Goal: Transaction & Acquisition: Purchase product/service

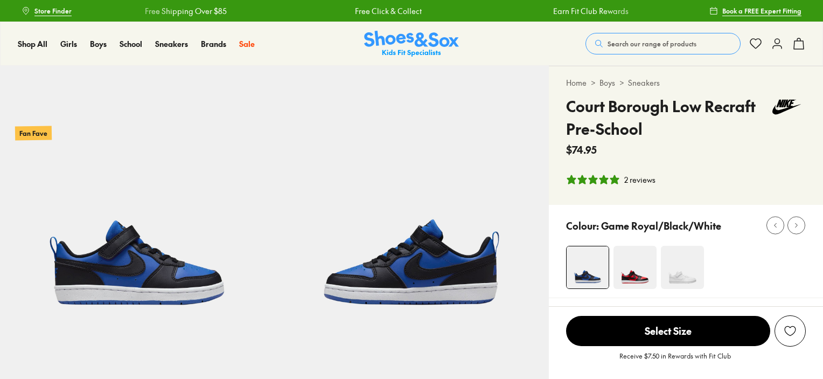
select select "*"
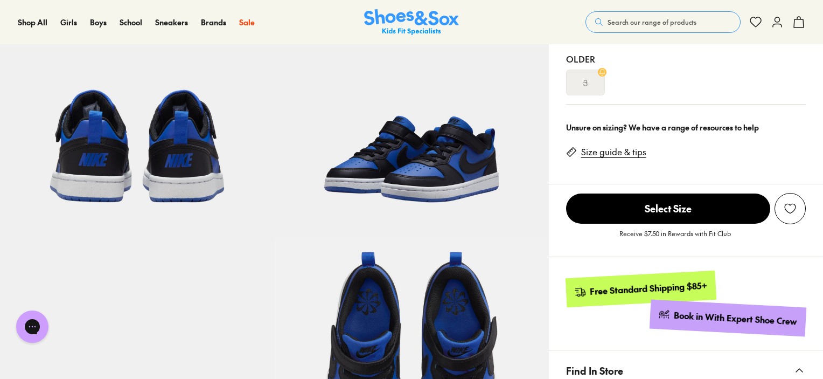
click at [695, 12] on button "Search our range of products" at bounding box center [662, 22] width 155 height 22
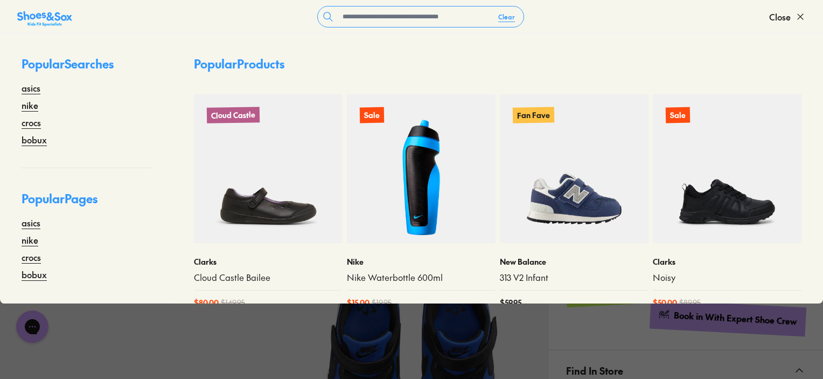
click at [686, 23] on form "Clear" at bounding box center [420, 17] width 697 height 22
click at [414, 18] on input "text" at bounding box center [413, 16] width 151 height 20
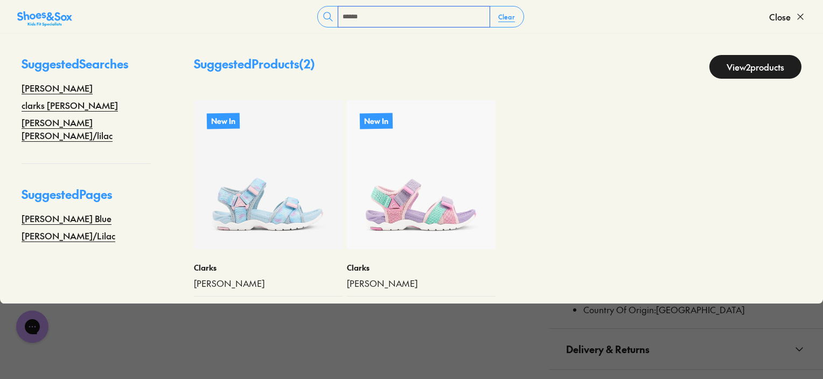
scroll to position [646, 0]
type input "******"
click at [444, 212] on img at bounding box center [421, 174] width 149 height 149
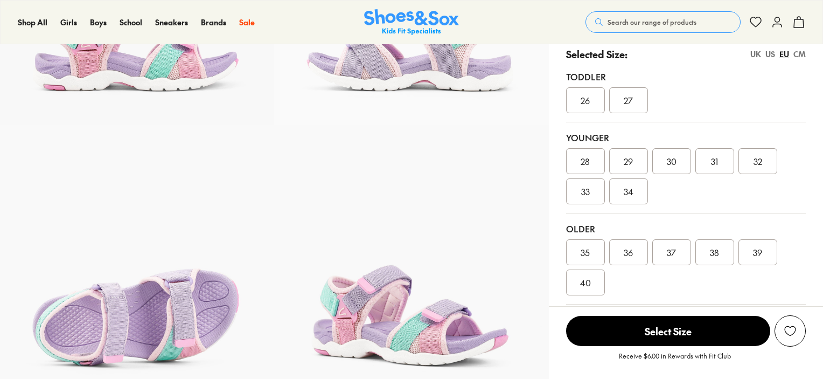
select select "*"
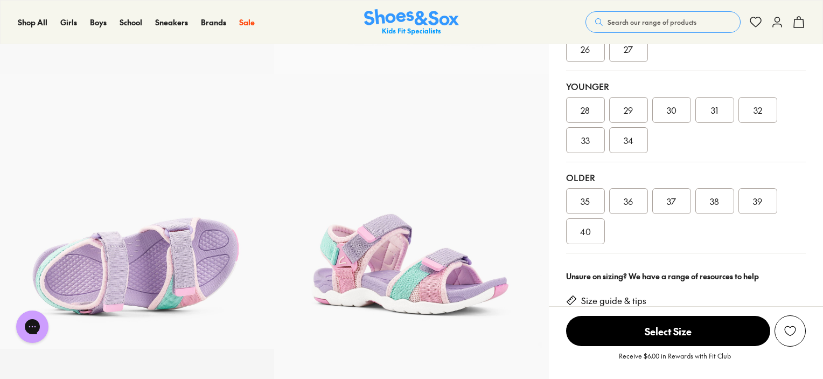
scroll to position [323, 0]
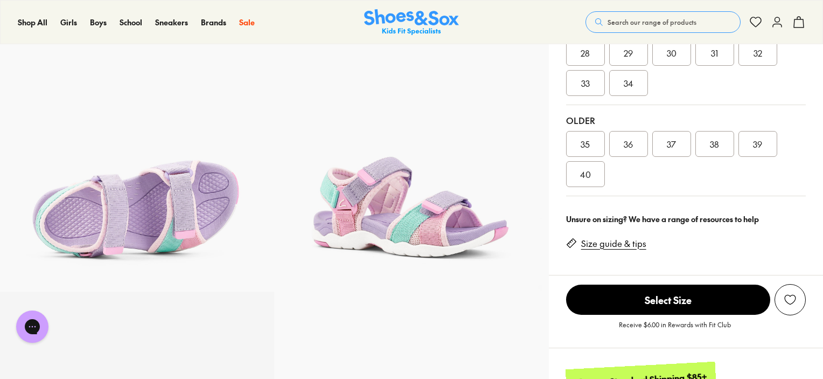
click at [633, 147] on div "36" at bounding box center [628, 144] width 39 height 26
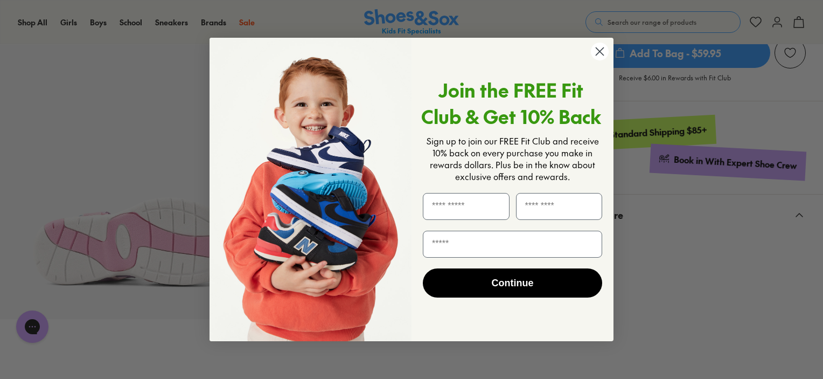
scroll to position [431, 0]
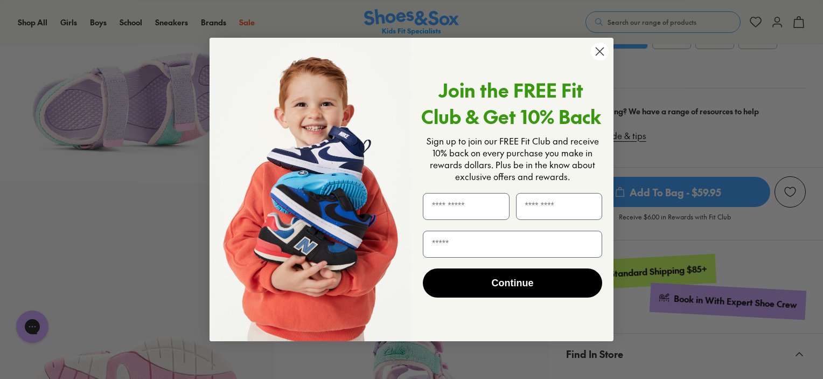
click at [600, 46] on circle "Close dialog" at bounding box center [600, 52] width 18 height 18
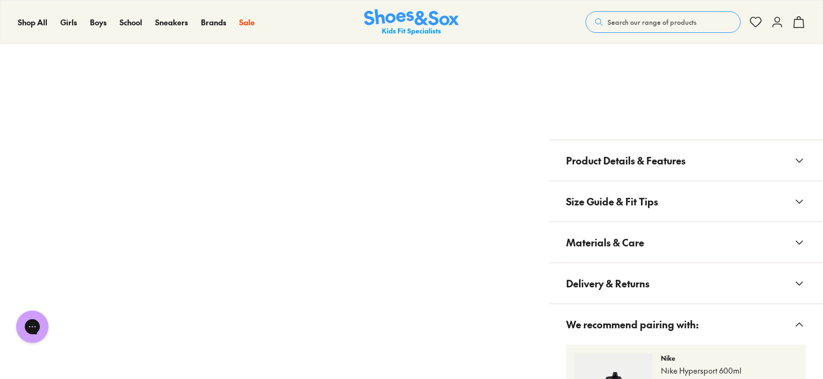
scroll to position [862, 0]
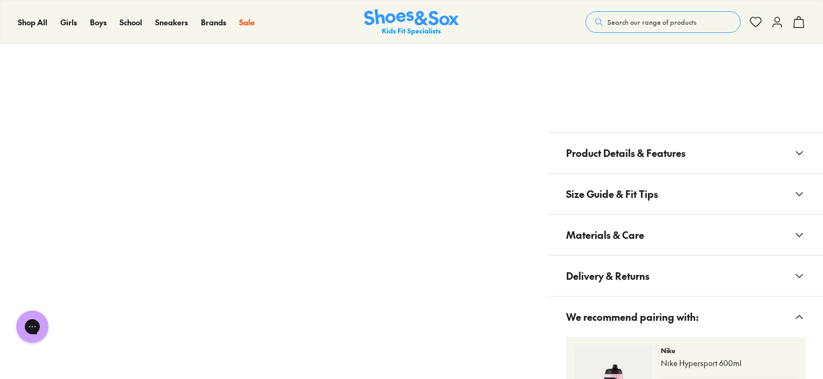
click at [631, 238] on span "Materials & Care" at bounding box center [605, 235] width 78 height 32
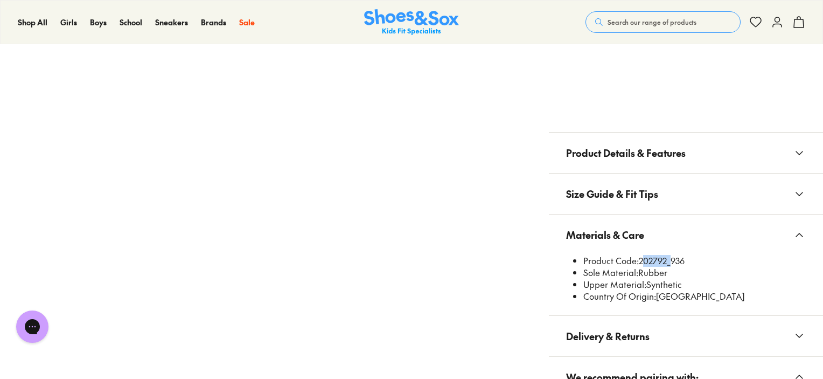
drag, startPoint x: 641, startPoint y: 260, endPoint x: 668, endPoint y: 262, distance: 27.1
click at [668, 262] on li "Product Code: 202792_936" at bounding box center [694, 261] width 222 height 12
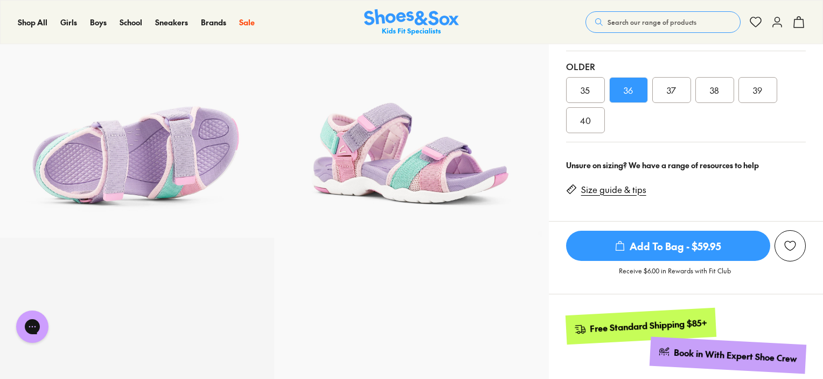
scroll to position [0, 0]
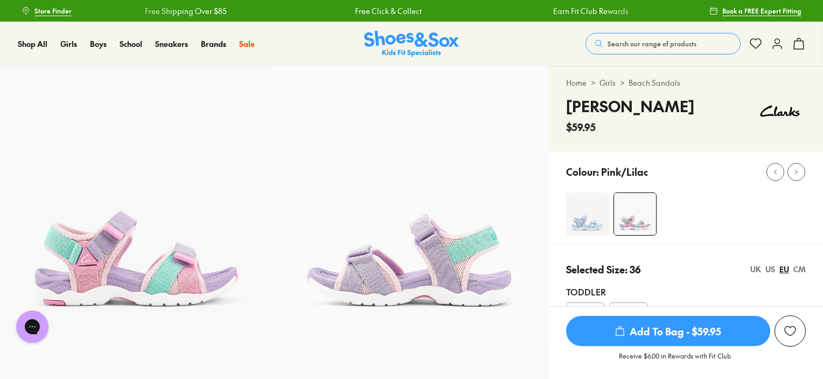
click at [592, 221] on img at bounding box center [587, 213] width 43 height 43
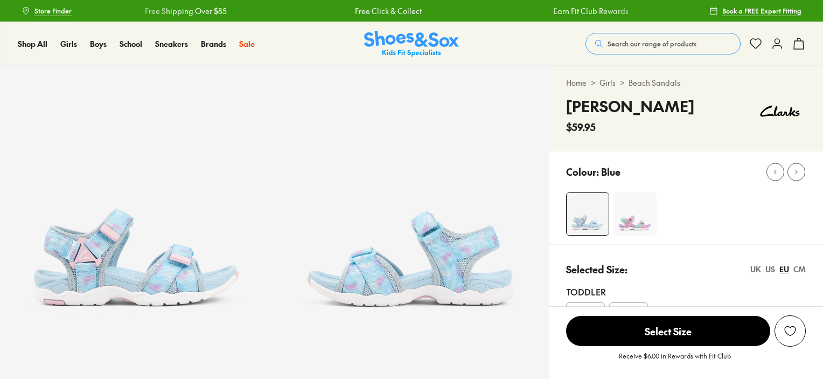
click at [638, 218] on img at bounding box center [635, 213] width 43 height 43
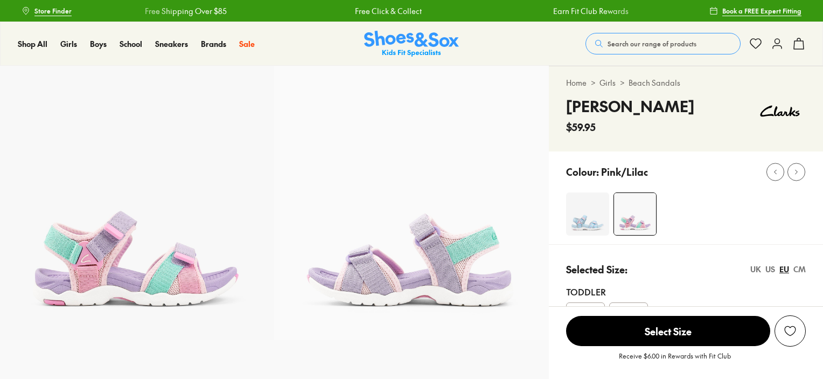
select select "*"
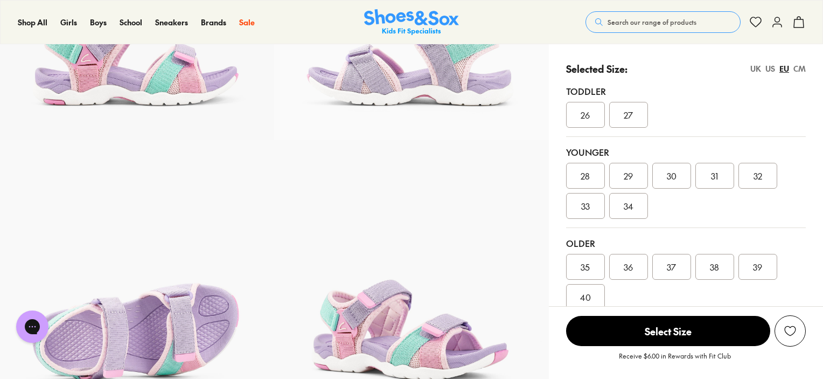
scroll to position [215, 0]
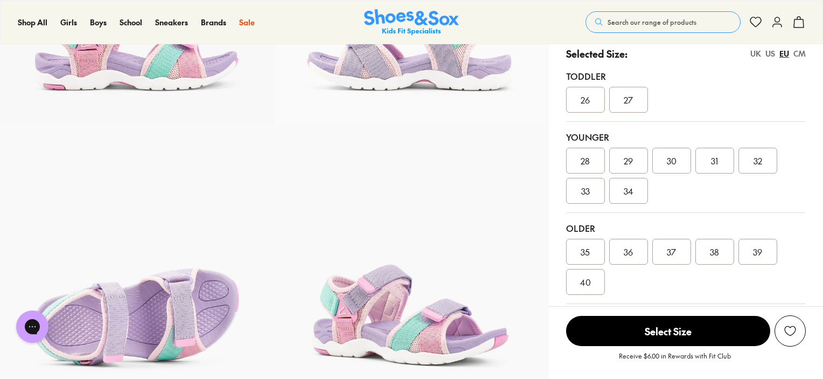
click at [640, 249] on div "36" at bounding box center [628, 252] width 39 height 26
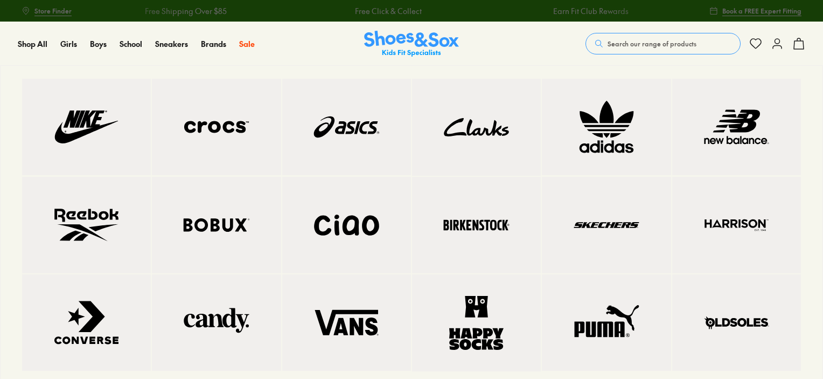
click at [476, 128] on img at bounding box center [477, 127] width 86 height 54
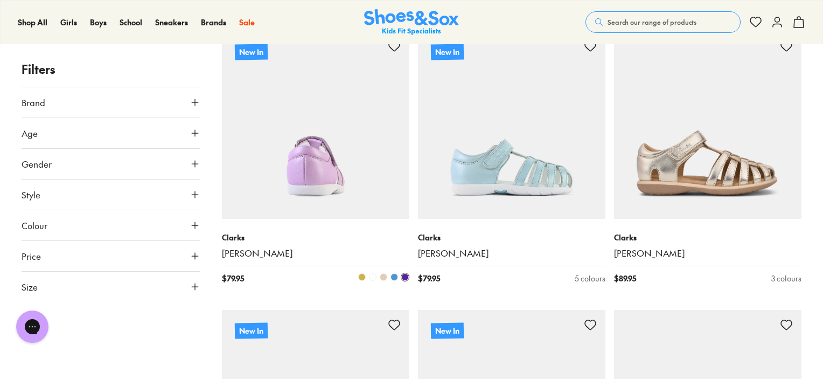
scroll to position [1562, 0]
